Goal: Task Accomplishment & Management: Use online tool/utility

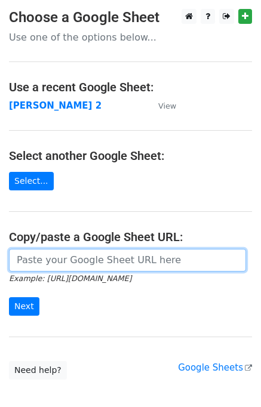
click at [82, 260] on input "url" at bounding box center [127, 260] width 237 height 23
type input "https://docs.google.com/spreadsheets/d/1ZDlVQjaDibfPTpoRrnWj8pjn7YSOO7xEi0WZbgJ…"
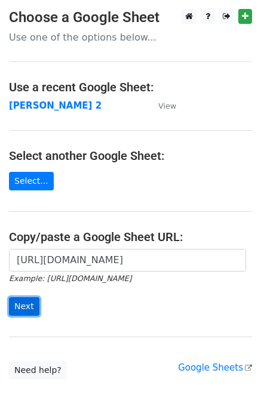
click at [30, 302] on input "Next" at bounding box center [24, 306] width 30 height 18
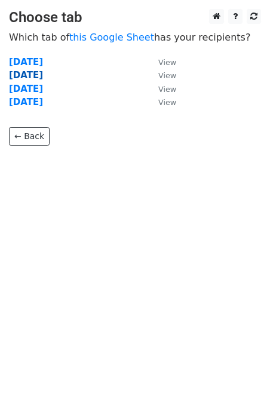
click at [42, 77] on strong "[DATE]" at bounding box center [26, 75] width 34 height 11
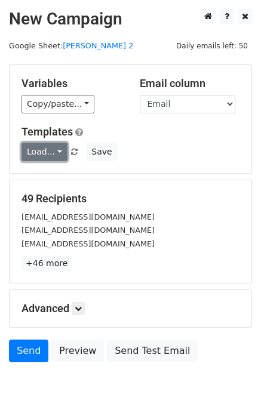
click at [48, 156] on link "Load..." at bounding box center [44, 152] width 46 height 18
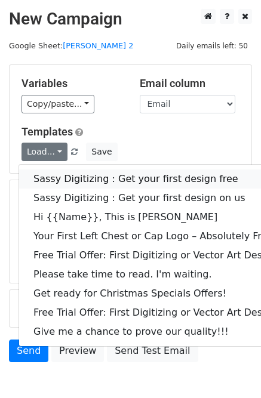
click at [58, 182] on link "Sassy Digitizing : Get your first design free" at bounding box center [171, 178] width 305 height 19
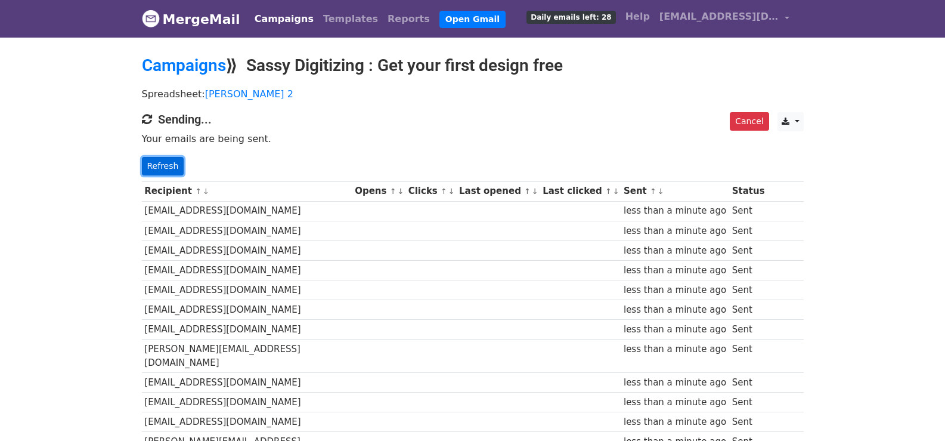
click at [161, 167] on link "Refresh" at bounding box center [163, 166] width 42 height 18
